Goal: Entertainment & Leisure: Consume media (video, audio)

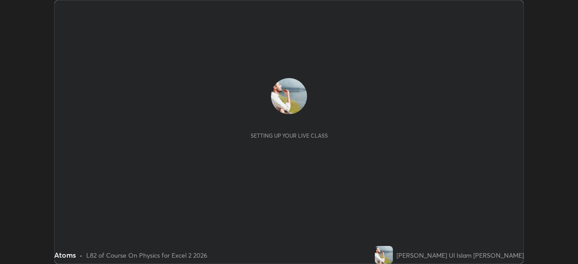
scroll to position [264, 577]
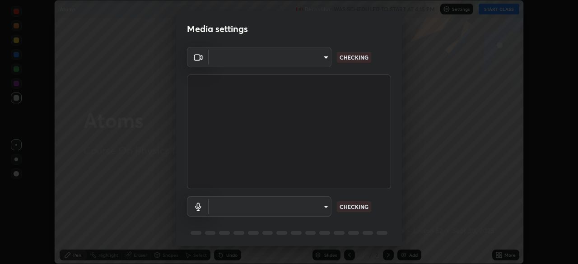
type input "0098613ca96d1cb365b3845fa694b9755ae94ec2d7c0f75973c998bbbf9ace16"
type input "default"
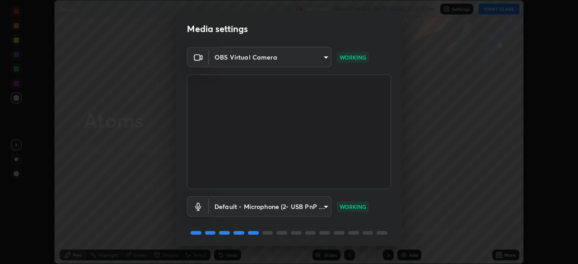
click at [386, 186] on video at bounding box center [289, 131] width 204 height 115
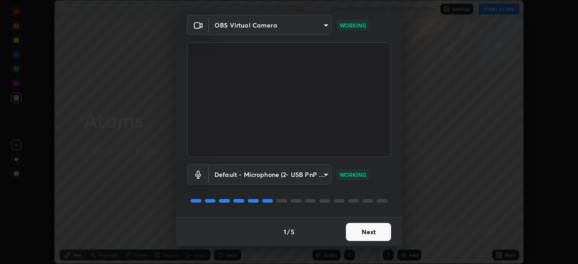
click at [371, 228] on button "Next" at bounding box center [368, 232] width 45 height 18
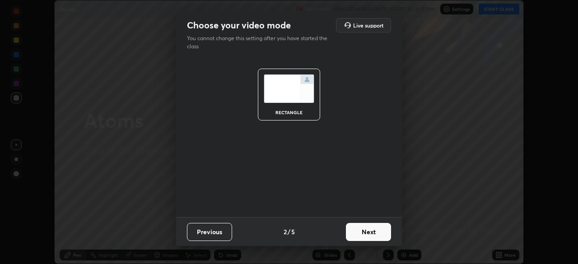
scroll to position [0, 0]
click at [371, 234] on button "Next" at bounding box center [368, 232] width 45 height 18
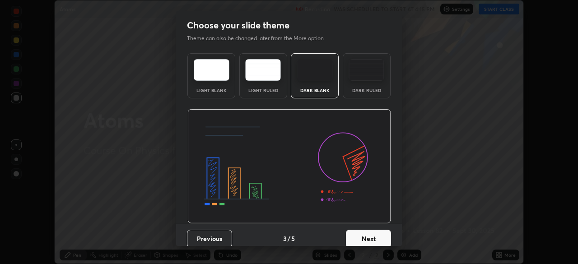
click at [370, 236] on button "Next" at bounding box center [368, 239] width 45 height 18
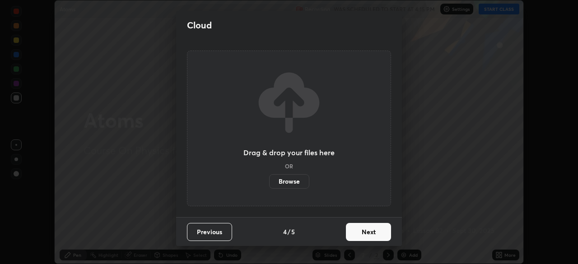
click at [372, 230] on button "Next" at bounding box center [368, 232] width 45 height 18
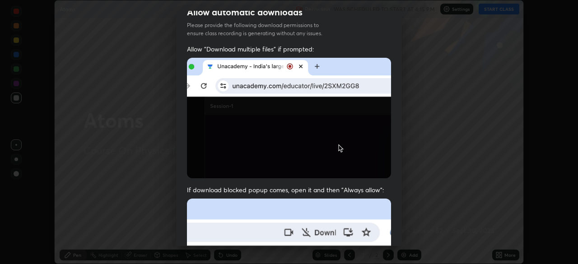
click at [384, 180] on div "Allow "Download multiple files" if prompted: If download blocked popup comes, o…" at bounding box center [289, 235] width 226 height 380
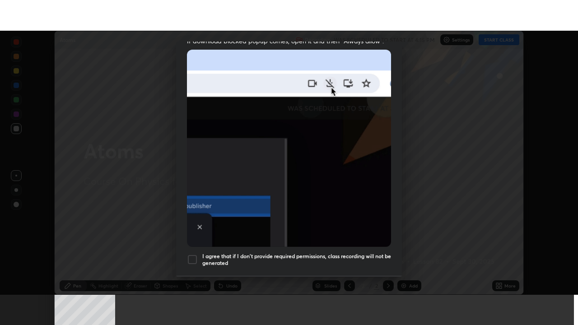
scroll to position [216, 0]
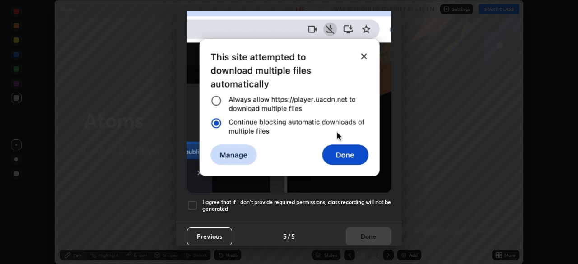
click at [366, 199] on h5 "I agree that if I don't provide required permissions, class recording will not …" at bounding box center [296, 206] width 189 height 14
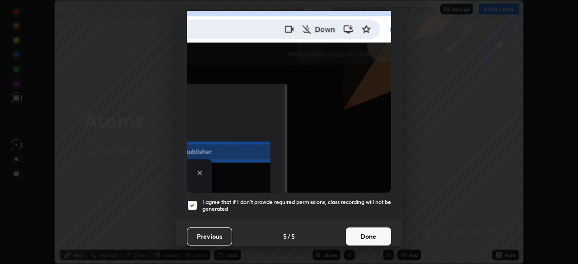
click at [373, 230] on button "Done" at bounding box center [368, 237] width 45 height 18
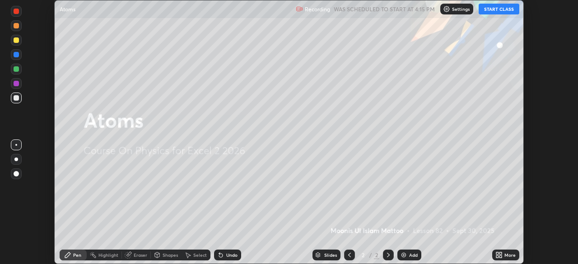
click at [410, 257] on div "Add" at bounding box center [413, 255] width 9 height 5
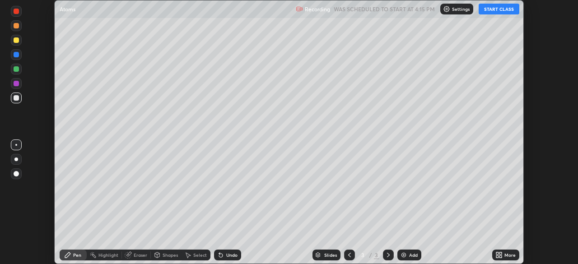
click at [500, 253] on icon at bounding box center [500, 253] width 2 height 2
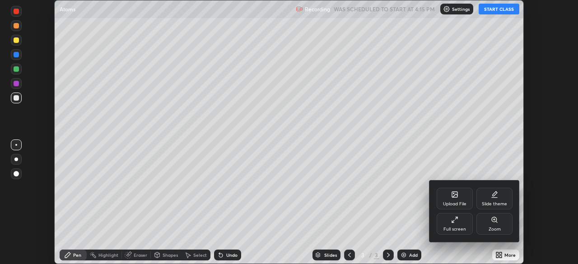
click at [445, 225] on div "Full screen" at bounding box center [455, 224] width 36 height 22
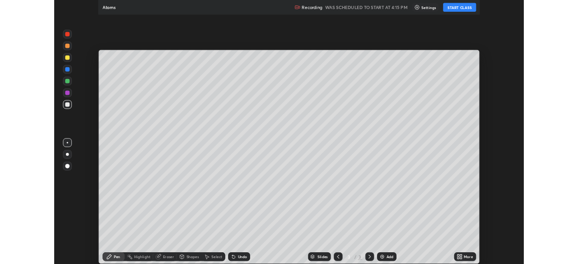
scroll to position [325, 578]
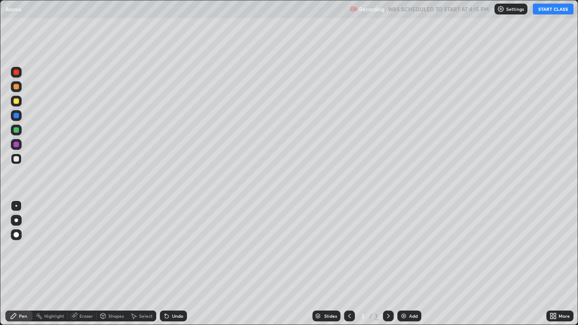
click at [554, 12] on button "START CLASS" at bounding box center [553, 9] width 41 height 11
click at [169, 264] on div "Undo" at bounding box center [173, 316] width 27 height 11
click at [17, 163] on div at bounding box center [16, 159] width 11 height 11
click at [22, 264] on div "Pen" at bounding box center [23, 316] width 8 height 5
click at [16, 134] on div at bounding box center [16, 130] width 11 height 11
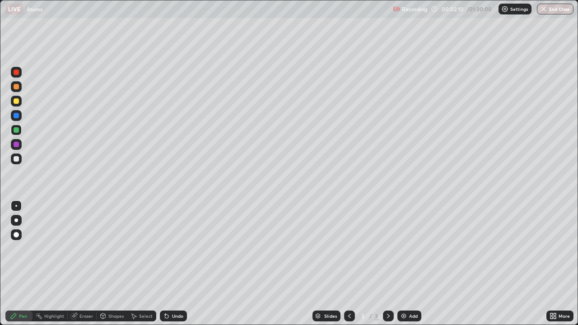
click at [17, 145] on div at bounding box center [16, 144] width 5 height 5
click at [15, 158] on div at bounding box center [16, 158] width 5 height 5
click at [408, 264] on div "Add" at bounding box center [409, 316] width 24 height 11
click at [17, 101] on div at bounding box center [16, 100] width 5 height 5
click at [16, 131] on div at bounding box center [16, 129] width 5 height 5
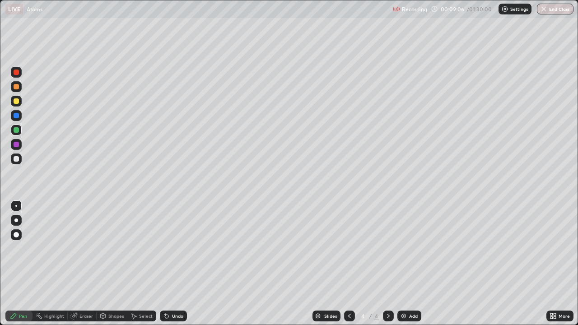
click at [20, 115] on div at bounding box center [16, 115] width 11 height 11
click at [354, 264] on div at bounding box center [349, 316] width 11 height 11
click at [391, 264] on icon at bounding box center [388, 315] width 7 height 7
click at [403, 264] on img at bounding box center [403, 315] width 7 height 7
click at [17, 130] on div at bounding box center [16, 129] width 5 height 5
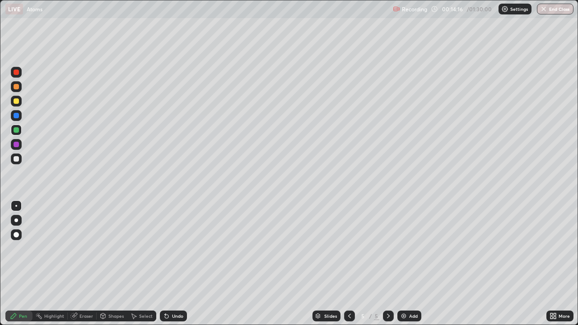
click at [14, 128] on div at bounding box center [16, 129] width 5 height 5
click at [18, 101] on div at bounding box center [16, 100] width 5 height 5
click at [349, 264] on icon at bounding box center [349, 315] width 7 height 7
click at [383, 264] on div at bounding box center [388, 316] width 11 height 11
click at [387, 264] on icon at bounding box center [388, 315] width 7 height 7
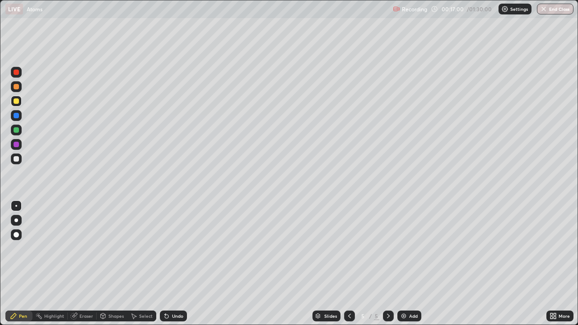
click at [17, 131] on div at bounding box center [16, 129] width 5 height 5
click at [17, 144] on div at bounding box center [16, 144] width 5 height 5
click at [17, 81] on div at bounding box center [16, 86] width 11 height 11
click at [387, 264] on icon at bounding box center [388, 315] width 7 height 7
click at [404, 264] on img at bounding box center [403, 315] width 7 height 7
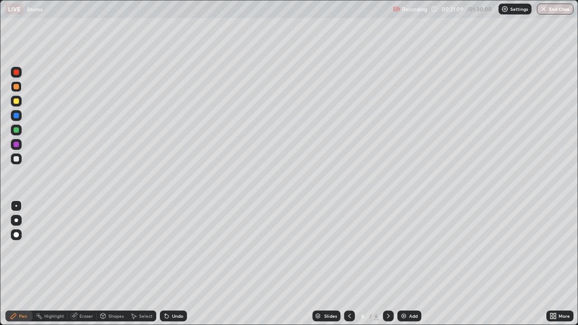
click at [15, 105] on div at bounding box center [16, 101] width 11 height 11
click at [17, 130] on div at bounding box center [16, 129] width 5 height 5
click at [19, 143] on div at bounding box center [16, 144] width 5 height 5
click at [17, 160] on div at bounding box center [16, 158] width 5 height 5
click at [177, 264] on div "Undo" at bounding box center [177, 316] width 11 height 5
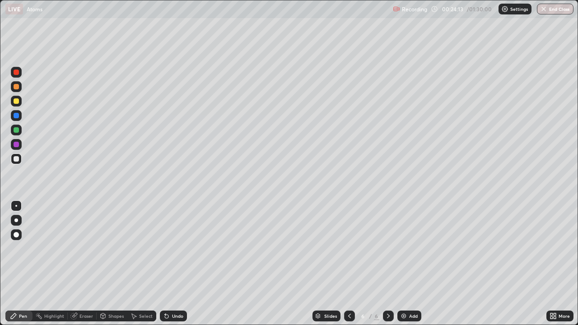
click at [173, 264] on div "Undo" at bounding box center [173, 316] width 27 height 11
click at [175, 264] on div "Undo" at bounding box center [173, 316] width 27 height 11
click at [181, 264] on div "Undo" at bounding box center [173, 316] width 27 height 11
click at [176, 264] on div "Undo" at bounding box center [177, 316] width 11 height 5
click at [173, 264] on div "Undo" at bounding box center [177, 316] width 11 height 5
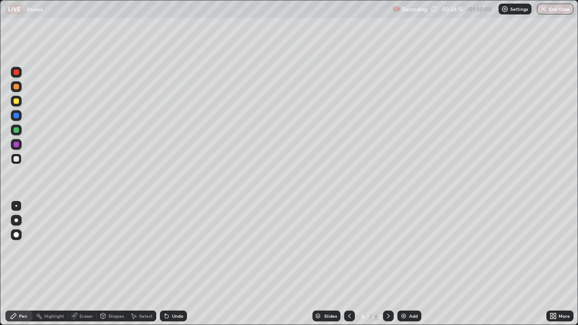
click at [176, 264] on div "Undo" at bounding box center [177, 316] width 11 height 5
click at [173, 264] on div "Undo" at bounding box center [177, 316] width 11 height 5
click at [349, 264] on icon at bounding box center [349, 315] width 7 height 7
click at [388, 264] on icon at bounding box center [388, 315] width 7 height 7
click at [347, 264] on div at bounding box center [349, 316] width 11 height 11
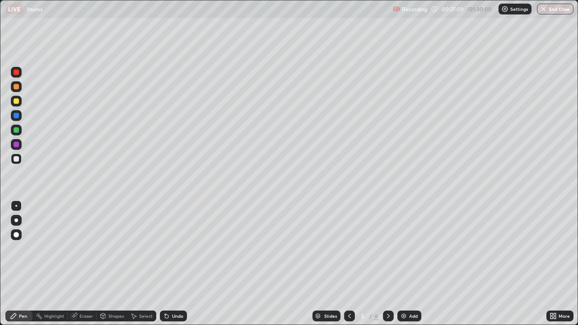
click at [387, 264] on icon at bounding box center [388, 315] width 7 height 7
click at [388, 264] on icon at bounding box center [388, 315] width 7 height 7
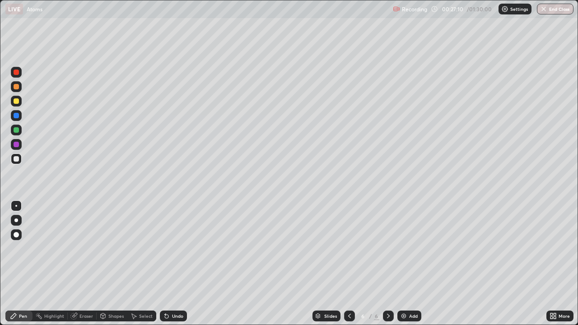
click at [403, 264] on img at bounding box center [403, 315] width 7 height 7
click at [17, 130] on div at bounding box center [16, 129] width 5 height 5
click at [172, 264] on div "Undo" at bounding box center [177, 316] width 11 height 5
click at [174, 264] on div "Undo" at bounding box center [173, 316] width 27 height 11
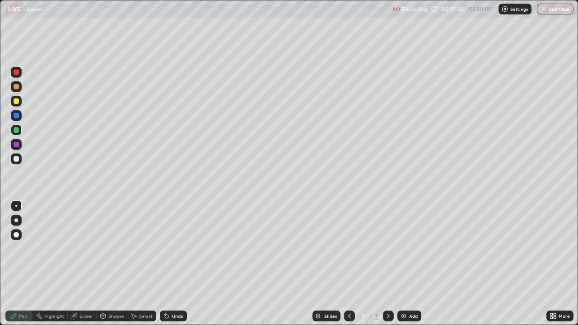
click at [172, 264] on div "Undo" at bounding box center [177, 316] width 11 height 5
click at [17, 130] on div at bounding box center [16, 129] width 5 height 5
click at [21, 102] on div at bounding box center [16, 101] width 11 height 11
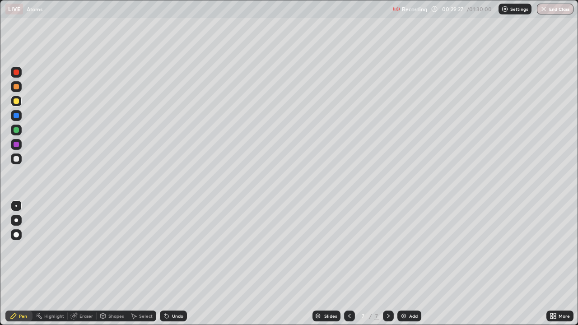
click at [16, 145] on div at bounding box center [16, 144] width 5 height 5
click at [180, 264] on div "Undo" at bounding box center [177, 316] width 11 height 5
click at [87, 264] on div "Eraser" at bounding box center [86, 316] width 14 height 5
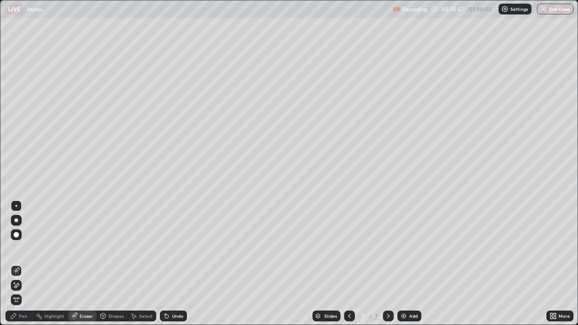
click at [23, 264] on div "Pen" at bounding box center [23, 316] width 8 height 5
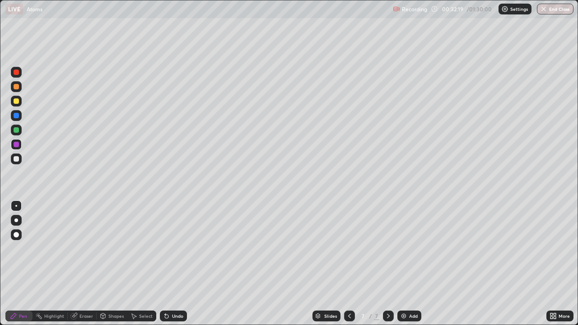
click at [405, 264] on img at bounding box center [403, 315] width 7 height 7
click at [16, 130] on div at bounding box center [16, 129] width 5 height 5
click at [175, 264] on div "Undo" at bounding box center [173, 316] width 27 height 11
click at [175, 264] on div "Undo" at bounding box center [177, 316] width 11 height 5
click at [17, 145] on div at bounding box center [16, 144] width 5 height 5
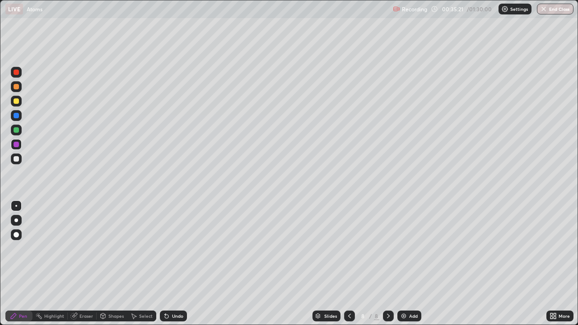
click at [16, 101] on div at bounding box center [16, 100] width 5 height 5
click at [17, 144] on div at bounding box center [16, 144] width 5 height 5
click at [18, 74] on div at bounding box center [16, 72] width 5 height 5
click at [15, 102] on div at bounding box center [16, 100] width 5 height 5
click at [405, 264] on img at bounding box center [403, 315] width 7 height 7
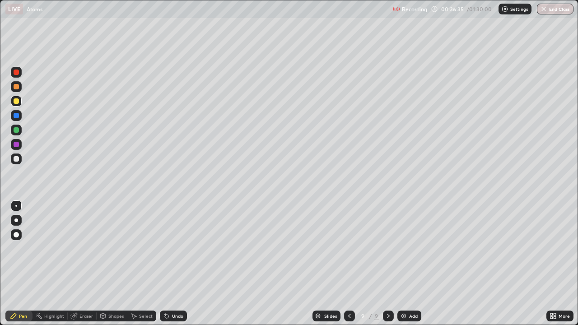
click at [17, 88] on div at bounding box center [16, 86] width 5 height 5
click at [16, 116] on div at bounding box center [16, 115] width 5 height 5
click at [14, 88] on div at bounding box center [16, 86] width 5 height 5
click at [175, 264] on div "Undo" at bounding box center [173, 316] width 27 height 11
click at [349, 264] on icon at bounding box center [349, 315] width 7 height 7
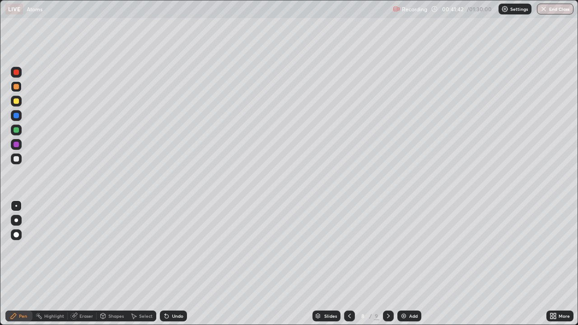
click at [349, 264] on icon at bounding box center [349, 315] width 7 height 7
click at [349, 264] on icon at bounding box center [349, 316] width 3 height 5
click at [349, 264] on icon at bounding box center [349, 315] width 7 height 7
click at [349, 264] on div at bounding box center [349, 316] width 11 height 18
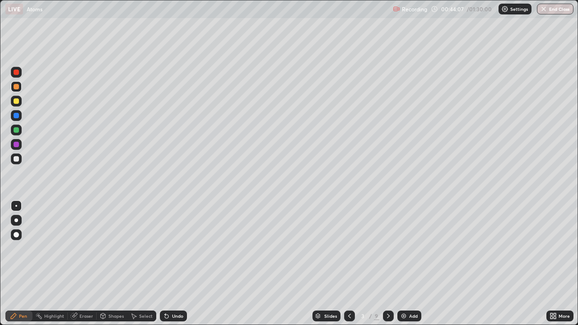
click at [385, 264] on icon at bounding box center [388, 315] width 7 height 7
click at [386, 264] on icon at bounding box center [388, 315] width 7 height 7
click at [387, 264] on icon at bounding box center [388, 316] width 3 height 5
click at [388, 264] on div at bounding box center [388, 316] width 11 height 11
click at [392, 264] on div at bounding box center [388, 316] width 11 height 11
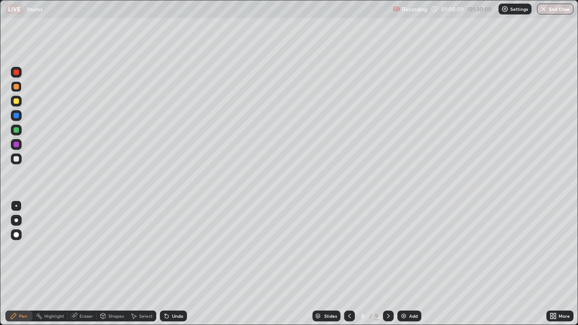
click at [388, 264] on icon at bounding box center [388, 315] width 7 height 7
click at [402, 264] on img at bounding box center [403, 315] width 7 height 7
click at [168, 264] on div "Undo" at bounding box center [173, 316] width 27 height 11
click at [172, 264] on div "Undo" at bounding box center [177, 316] width 11 height 5
click at [13, 145] on div at bounding box center [16, 144] width 11 height 11
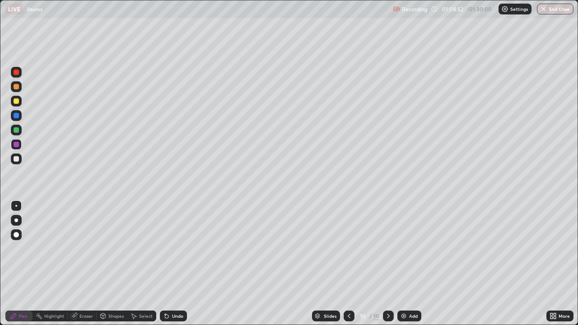
click at [108, 264] on div "Shapes" at bounding box center [115, 316] width 15 height 5
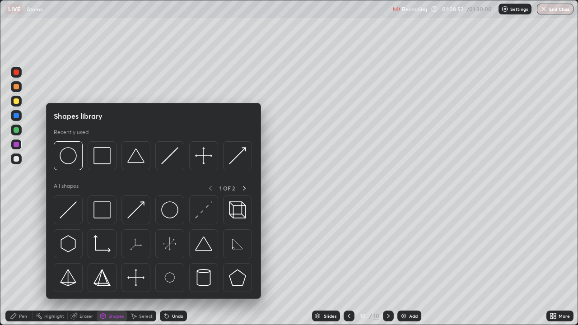
click at [82, 264] on div "Eraser" at bounding box center [82, 316] width 29 height 11
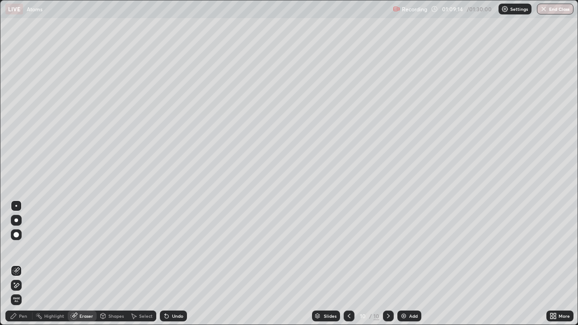
click at [21, 264] on div "Pen" at bounding box center [23, 316] width 8 height 5
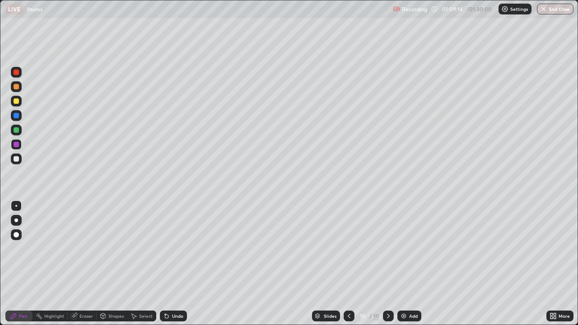
click at [19, 116] on div at bounding box center [16, 115] width 11 height 11
click at [16, 129] on div at bounding box center [16, 129] width 5 height 5
click at [16, 102] on div at bounding box center [16, 100] width 5 height 5
click at [16, 87] on div at bounding box center [16, 86] width 5 height 5
click at [174, 264] on div "Undo" at bounding box center [173, 316] width 27 height 11
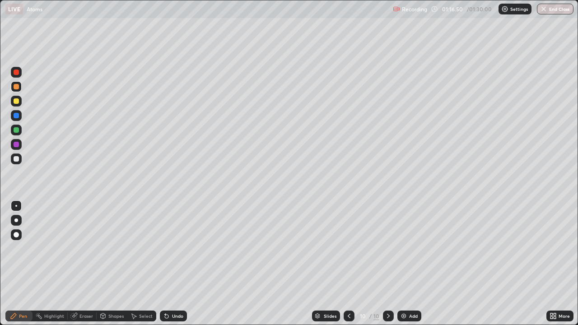
click at [17, 159] on div at bounding box center [16, 158] width 5 height 5
click at [176, 264] on div "Undo" at bounding box center [177, 316] width 11 height 5
click at [177, 264] on div "Undo" at bounding box center [177, 316] width 11 height 5
click at [554, 10] on button "End Class" at bounding box center [555, 9] width 37 height 11
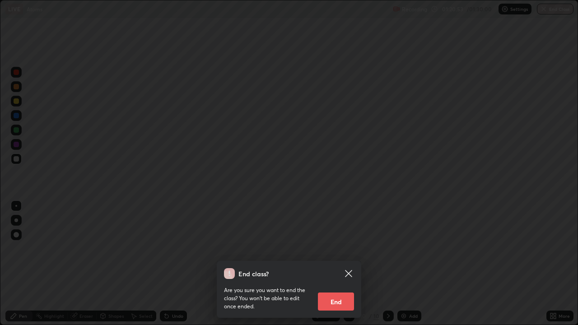
click at [334, 264] on button "End" at bounding box center [336, 302] width 36 height 18
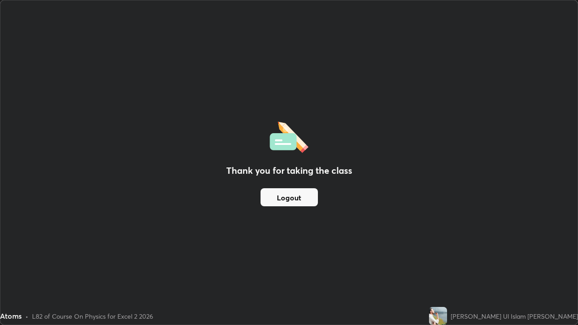
click at [303, 190] on button "Logout" at bounding box center [289, 197] width 57 height 18
click at [289, 183] on div "Thank you for taking the class Logout" at bounding box center [288, 162] width 577 height 324
click at [284, 195] on button "Logout" at bounding box center [289, 197] width 57 height 18
click at [281, 203] on button "Logout" at bounding box center [289, 197] width 57 height 18
click at [288, 198] on button "Logout" at bounding box center [289, 197] width 57 height 18
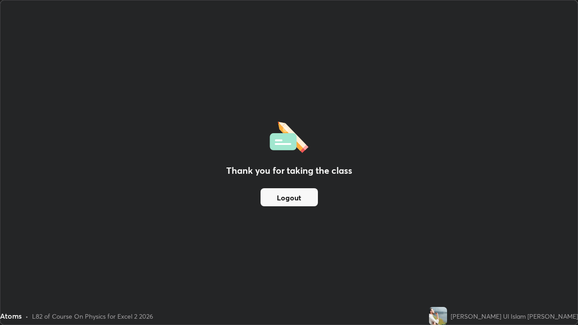
click at [288, 201] on button "Logout" at bounding box center [289, 197] width 57 height 18
click at [293, 200] on button "Logout" at bounding box center [289, 197] width 57 height 18
click at [291, 201] on button "Logout" at bounding box center [289, 197] width 57 height 18
click at [289, 202] on button "Logout" at bounding box center [289, 197] width 57 height 18
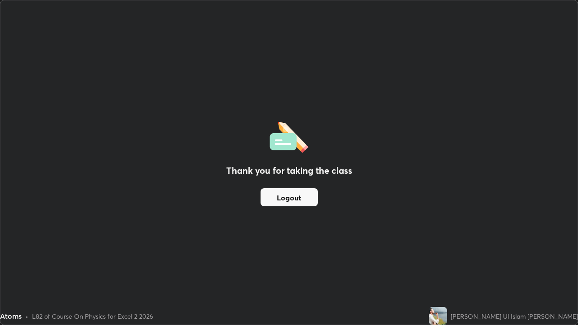
click at [289, 198] on button "Logout" at bounding box center [289, 197] width 57 height 18
click at [290, 193] on button "Logout" at bounding box center [289, 197] width 57 height 18
click at [289, 193] on button "Logout" at bounding box center [289, 197] width 57 height 18
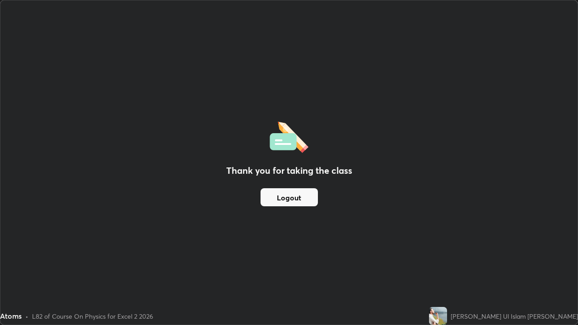
click at [289, 193] on button "Logout" at bounding box center [289, 197] width 57 height 18
click at [291, 193] on button "Logout" at bounding box center [289, 197] width 57 height 18
click at [290, 191] on button "Logout" at bounding box center [289, 197] width 57 height 18
click at [287, 191] on button "Logout" at bounding box center [289, 197] width 57 height 18
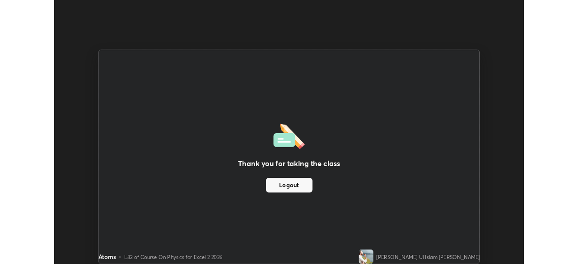
scroll to position [44886, 44572]
